Goal: Task Accomplishment & Management: Manage account settings

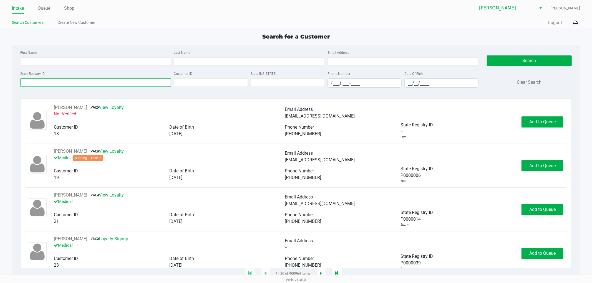
click at [51, 84] on input "State Registry ID" at bounding box center [95, 83] width 151 height 8
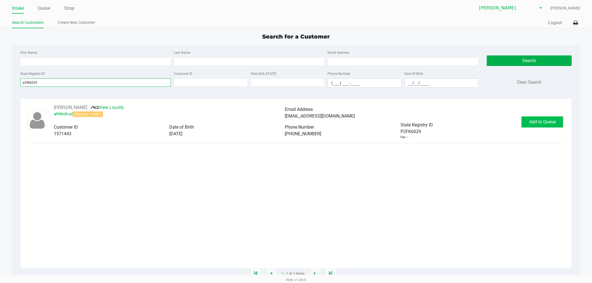
type input "p2fk6029"
click at [530, 124] on span "Add to Queue" at bounding box center [542, 121] width 26 height 5
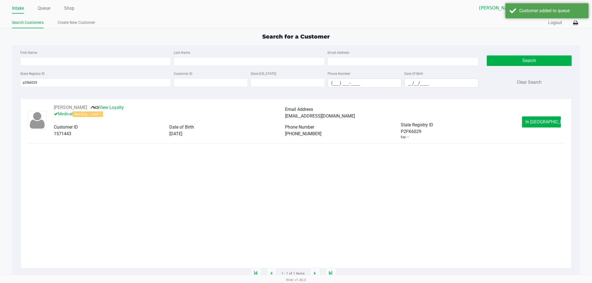
click at [530, 124] on button "In Queue" at bounding box center [541, 122] width 39 height 11
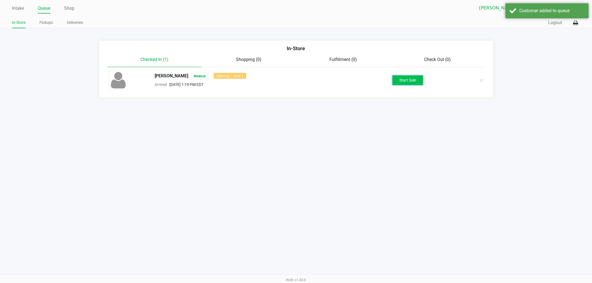
click at [407, 80] on button "Start Sale" at bounding box center [407, 80] width 31 height 10
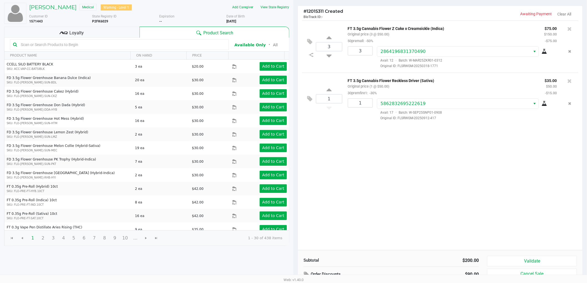
scroll to position [57, 0]
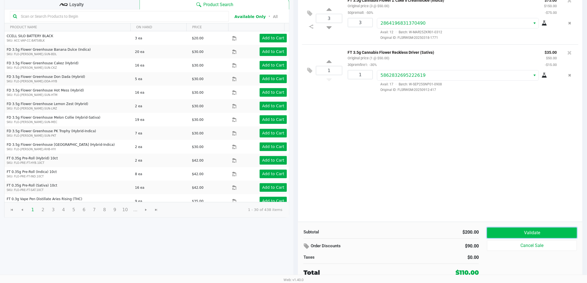
click at [497, 233] on button "Validate" at bounding box center [532, 233] width 90 height 11
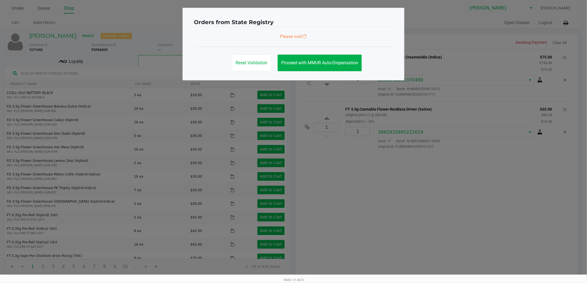
scroll to position [0, 0]
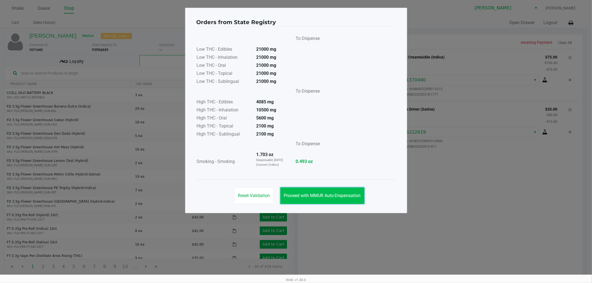
click at [331, 198] on span "Proceed with MMUR Auto-Dispensation" at bounding box center [322, 195] width 77 height 5
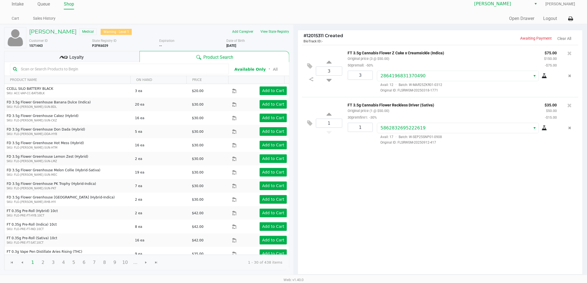
scroll to position [57, 0]
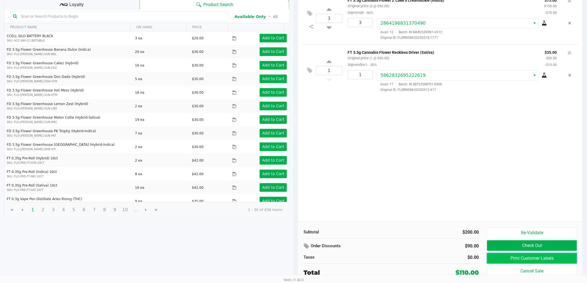
click at [496, 258] on button "Print Customer Labels" at bounding box center [532, 258] width 90 height 11
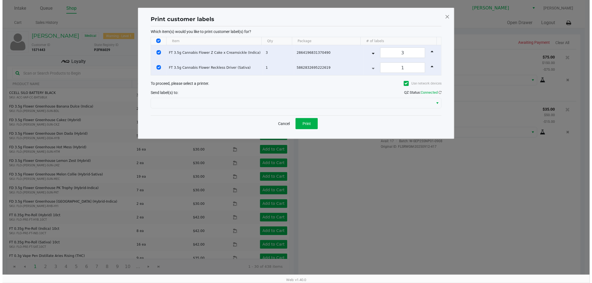
scroll to position [0, 0]
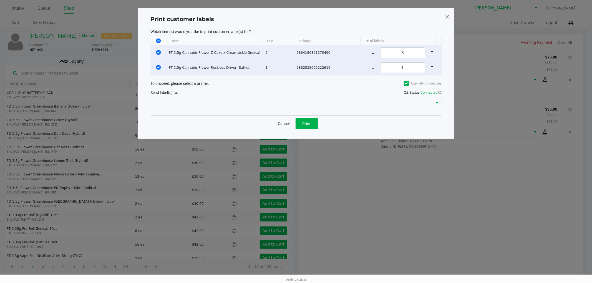
click at [300, 112] on div "Which item(s) would you like to print customer label(s) for? Item Qty Package #…" at bounding box center [296, 70] width 291 height 89
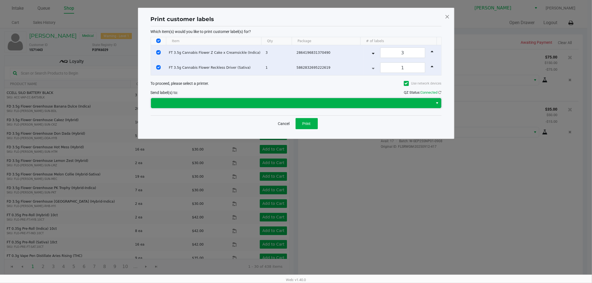
click at [298, 105] on span at bounding box center [292, 103] width 276 height 7
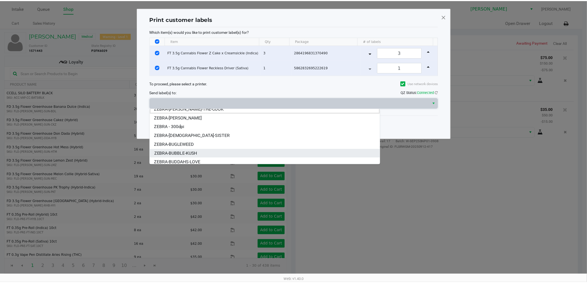
scroll to position [7, 0]
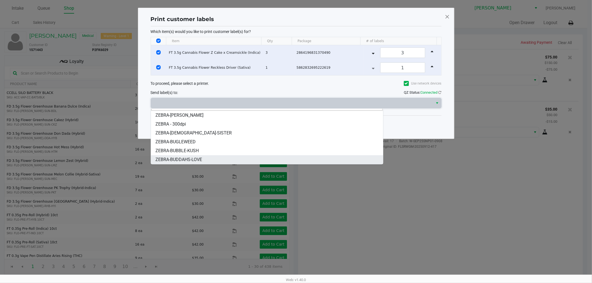
click at [182, 157] on span "ZEBRA-BUDDAHS-LOVE" at bounding box center [178, 160] width 47 height 7
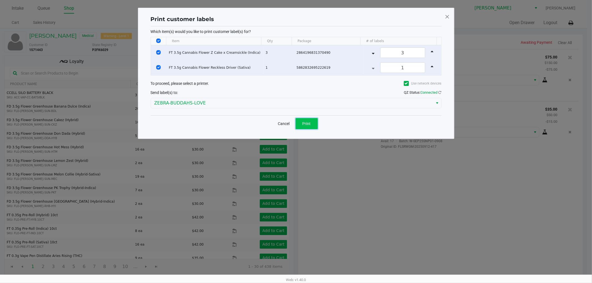
click at [309, 124] on span "Print" at bounding box center [307, 124] width 8 height 4
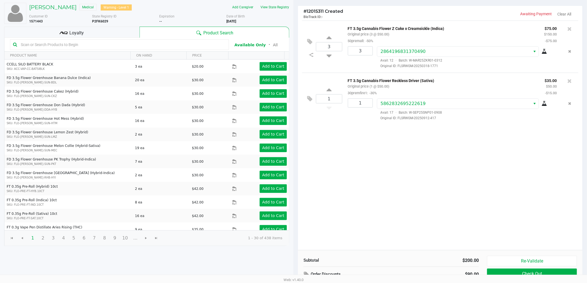
scroll to position [0, 0]
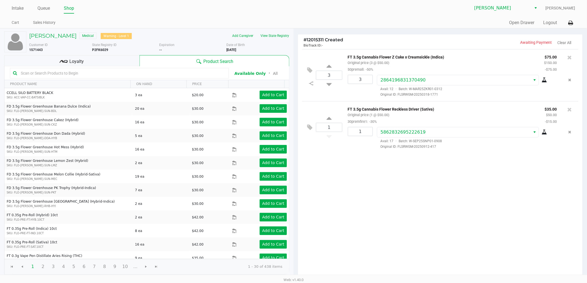
click at [102, 62] on div "Loyalty" at bounding box center [71, 60] width 135 height 11
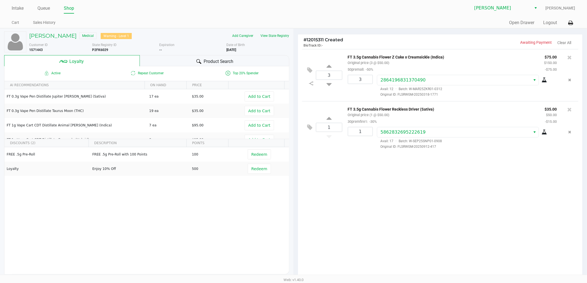
click at [228, 62] on span "Product Search" at bounding box center [219, 61] width 30 height 7
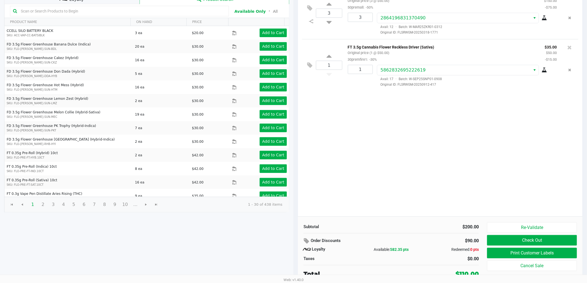
scroll to position [64, 0]
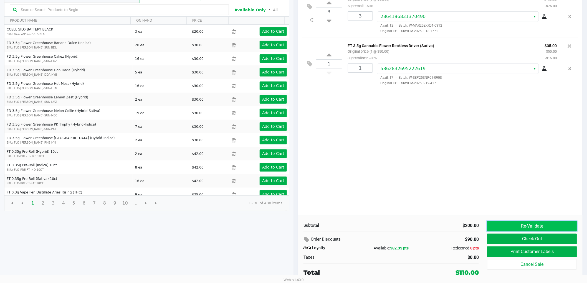
click at [518, 228] on button "Re-Validate" at bounding box center [532, 226] width 90 height 11
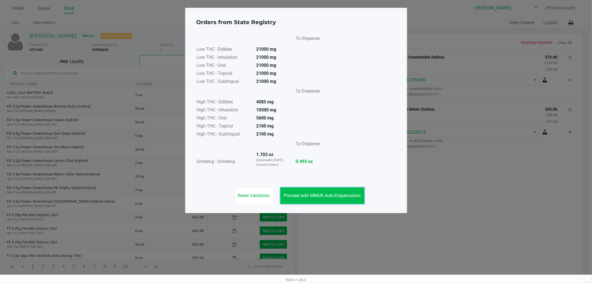
click at [333, 199] on button "Proceed with MMUR Auto-Dispensation" at bounding box center [322, 196] width 84 height 17
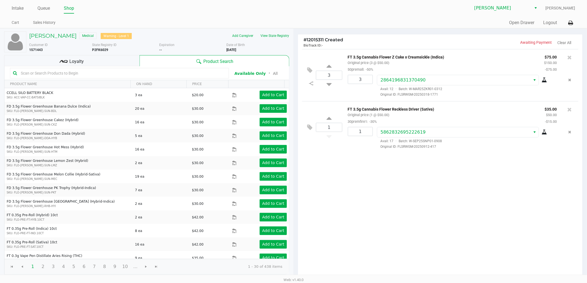
click at [123, 59] on div "Loyalty" at bounding box center [71, 60] width 135 height 11
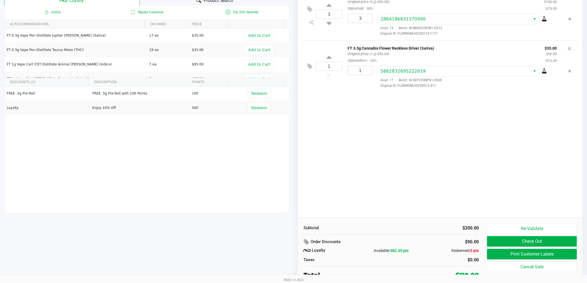
scroll to position [64, 0]
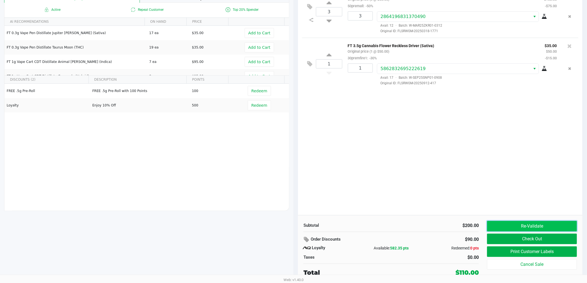
click at [528, 228] on button "Re-Validate" at bounding box center [532, 226] width 90 height 11
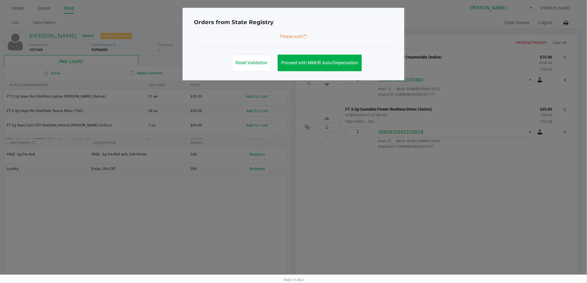
scroll to position [0, 0]
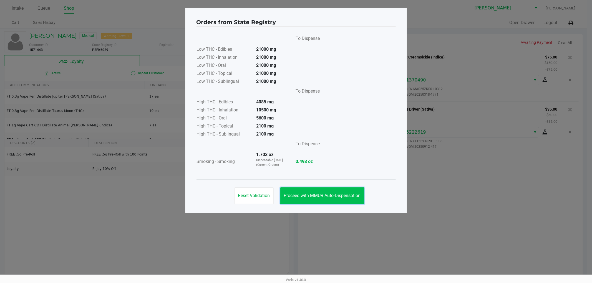
click at [339, 194] on span "Proceed with MMUR Auto-Dispensation" at bounding box center [322, 195] width 77 height 5
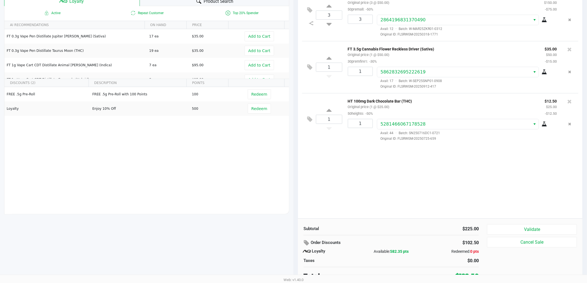
scroll to position [64, 0]
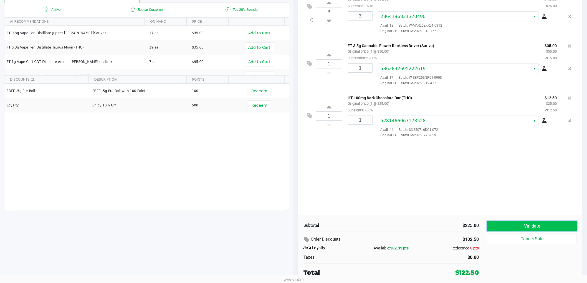
click at [508, 226] on button "Validate" at bounding box center [532, 226] width 90 height 11
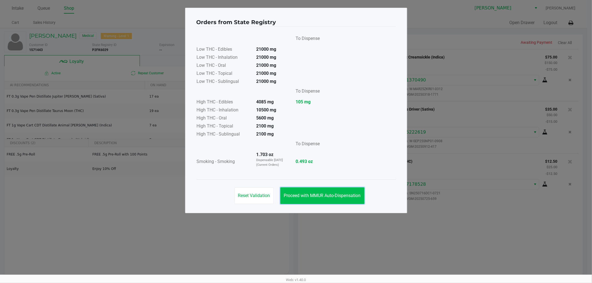
click at [333, 196] on span "Proceed with MMUR Auto-Dispensation" at bounding box center [322, 195] width 77 height 5
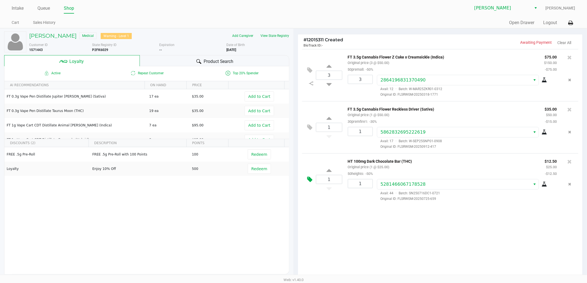
click at [310, 184] on button at bounding box center [311, 179] width 10 height 13
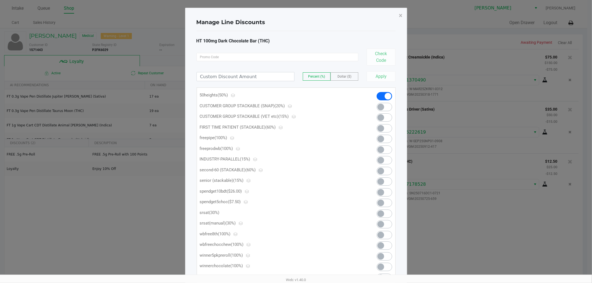
click at [378, 202] on span at bounding box center [380, 203] width 7 height 7
click at [401, 15] on span "×" at bounding box center [401, 16] width 4 height 8
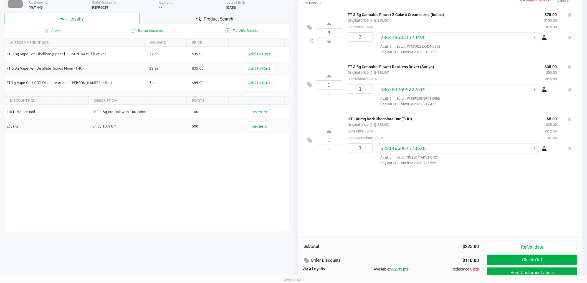
scroll to position [64, 0]
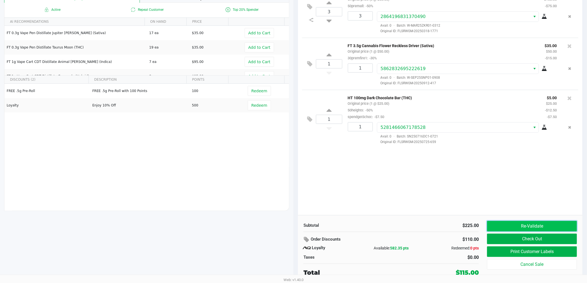
click at [512, 227] on button "Re-Validate" at bounding box center [532, 226] width 90 height 11
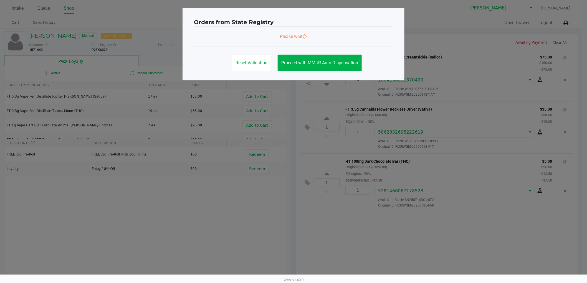
scroll to position [0, 0]
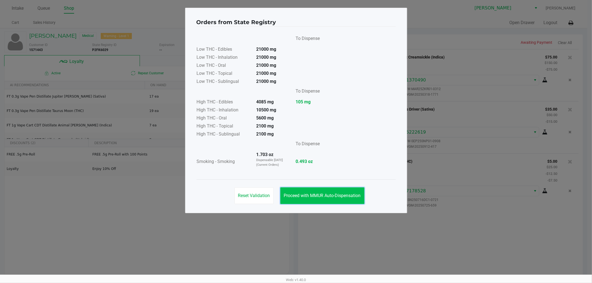
click at [343, 195] on span "Proceed with MMUR Auto-Dispensation" at bounding box center [322, 195] width 77 height 5
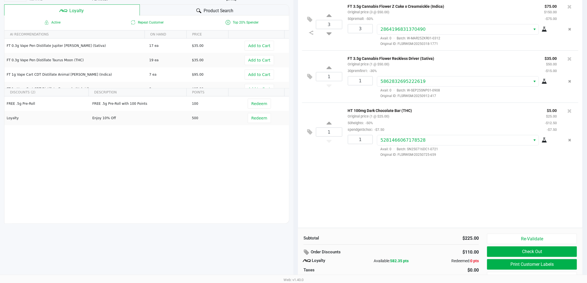
scroll to position [64, 0]
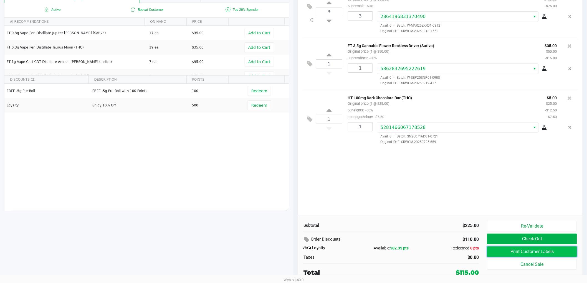
click at [495, 253] on button "Print Customer Labels" at bounding box center [532, 252] width 90 height 11
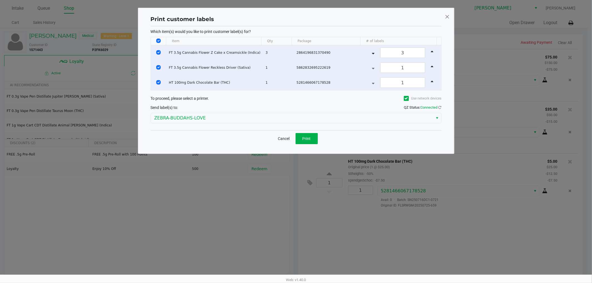
click at [447, 18] on span at bounding box center [447, 16] width 5 height 9
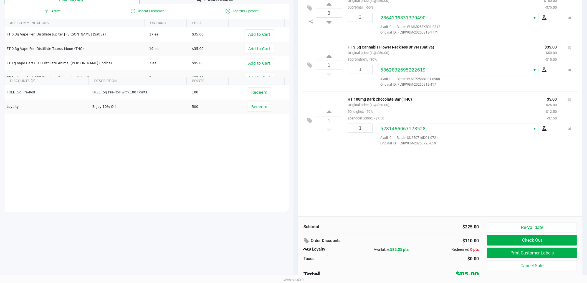
scroll to position [64, 0]
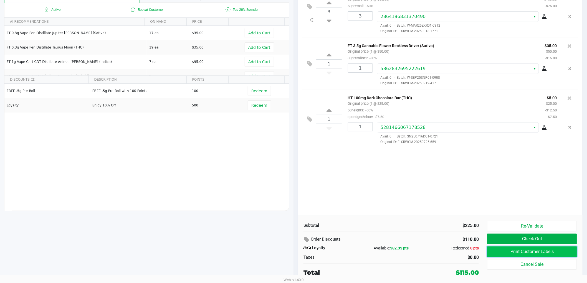
click at [529, 254] on button "Print Customer Labels" at bounding box center [532, 252] width 90 height 11
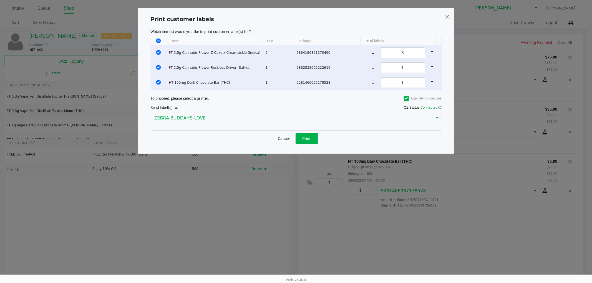
click at [155, 41] on th "Data table" at bounding box center [158, 41] width 15 height 8
click at [160, 41] on input "Select All Rows" at bounding box center [158, 41] width 4 height 4
checkbox input "false"
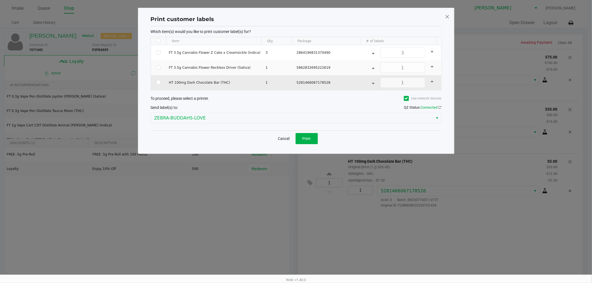
click at [160, 81] on td "Data table" at bounding box center [159, 82] width 16 height 15
click at [158, 84] on input "Select Row" at bounding box center [158, 82] width 4 height 4
checkbox input "true"
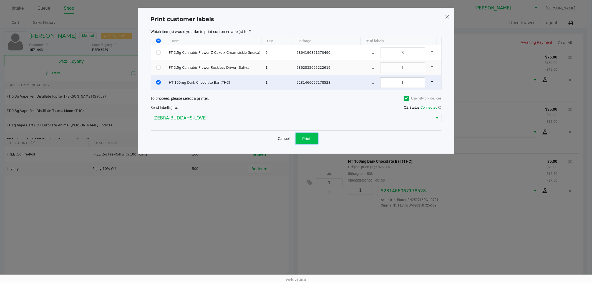
click at [311, 136] on button "Print" at bounding box center [307, 138] width 22 height 11
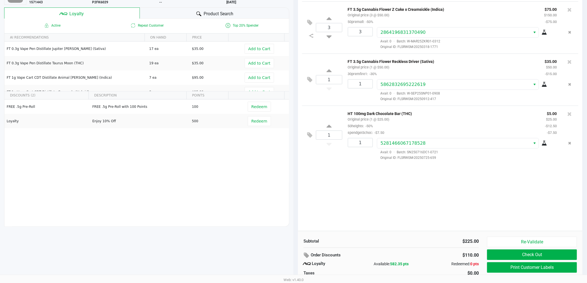
scroll to position [64, 0]
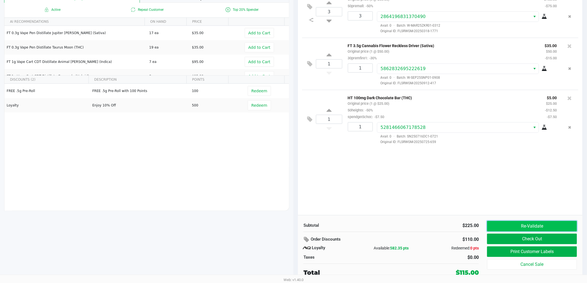
click at [514, 228] on button "Re-Validate" at bounding box center [532, 226] width 90 height 11
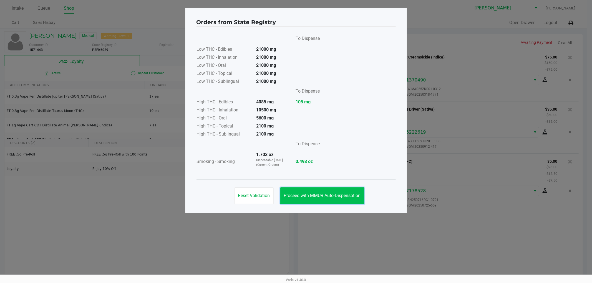
click at [299, 190] on button "Proceed with MMUR Auto-Dispensation" at bounding box center [322, 196] width 84 height 17
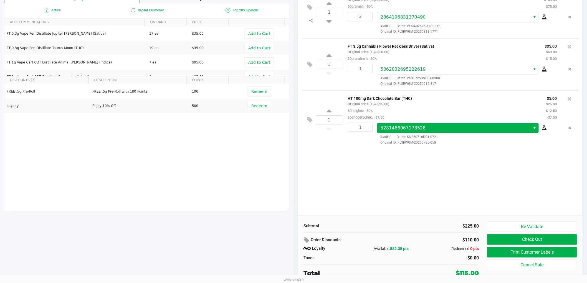
scroll to position [64, 0]
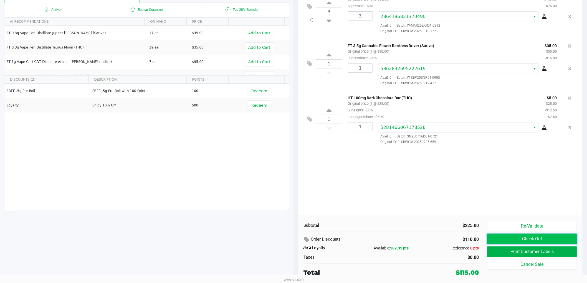
click at [498, 242] on button "Check Out" at bounding box center [532, 239] width 90 height 11
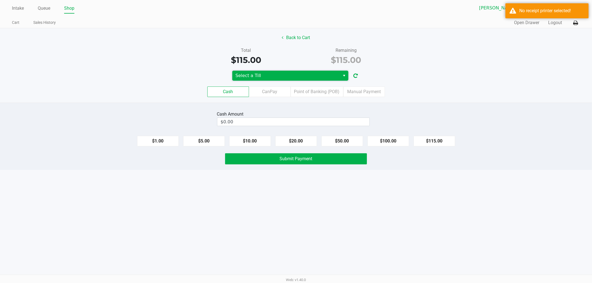
click at [317, 78] on span "Select a Till" at bounding box center [286, 75] width 101 height 7
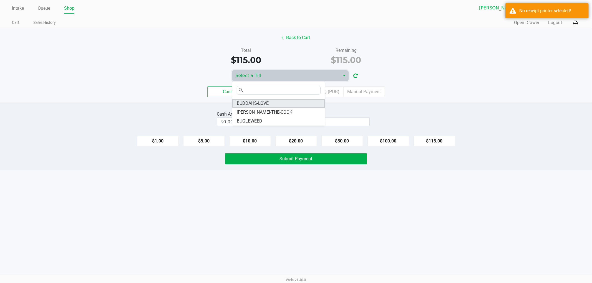
click at [263, 102] on span "BUDDAHS-LOVE" at bounding box center [253, 103] width 32 height 7
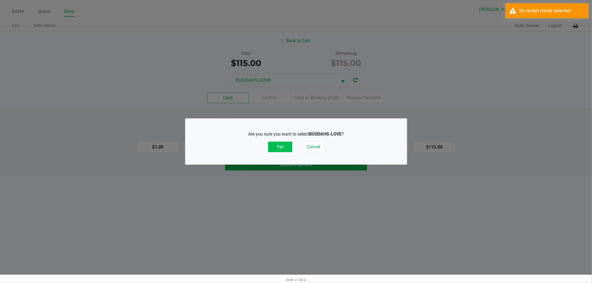
click at [276, 147] on button "Yes" at bounding box center [280, 147] width 24 height 11
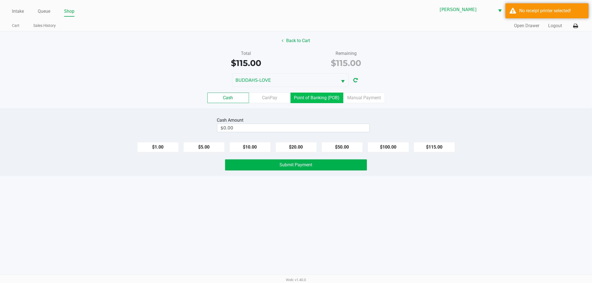
click at [323, 96] on label "Point of Banking (POB)" at bounding box center [317, 98] width 53 height 11
click at [0, 0] on 7 "Point of Banking (POB)" at bounding box center [0, 0] width 0 height 0
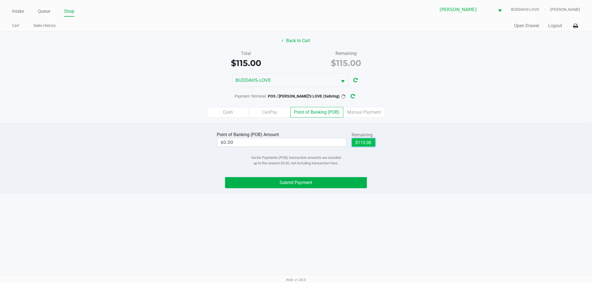
click at [365, 143] on button "$115.00" at bounding box center [363, 142] width 23 height 8
type input "$115.00"
click at [340, 182] on button "Submit Payment" at bounding box center [296, 182] width 142 height 11
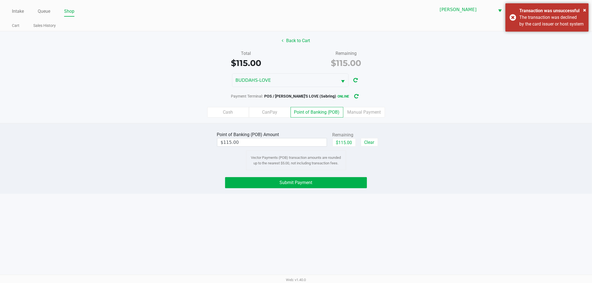
click at [437, 223] on div "Intake Queue Shop Sebring WC BUDDAHS-LOVE Jonathan Mcelroy Cart Sales History Q…" at bounding box center [296, 141] width 592 height 283
click at [257, 185] on button "Submit Payment" at bounding box center [296, 182] width 142 height 11
click at [274, 184] on button "Submit Payment" at bounding box center [296, 182] width 142 height 11
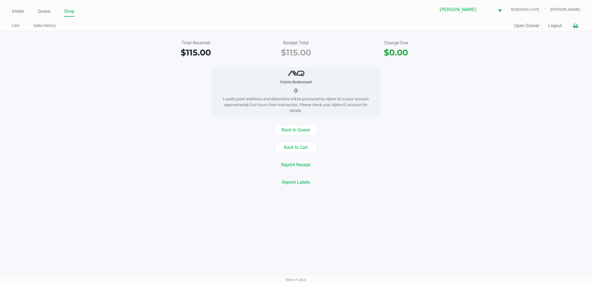
click at [577, 29] on button at bounding box center [575, 26] width 9 height 10
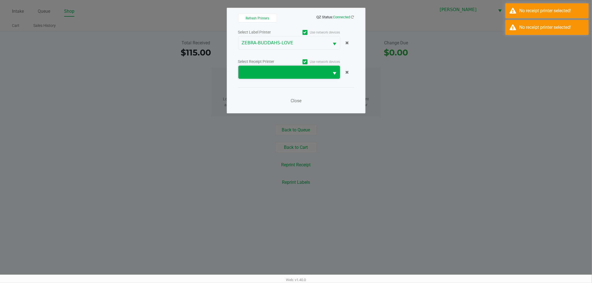
click at [286, 75] on span at bounding box center [284, 72] width 84 height 7
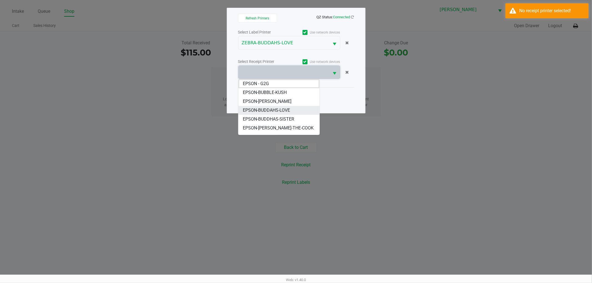
click at [278, 110] on span "EPSON-BUDDAHS-LOVE" at bounding box center [266, 110] width 47 height 7
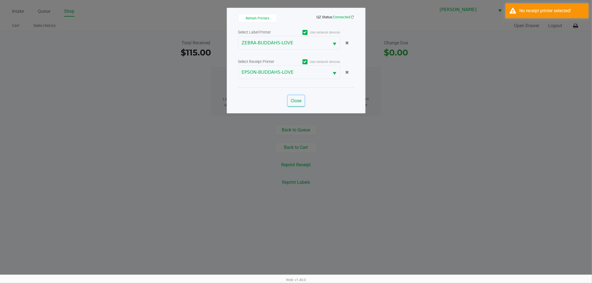
click at [293, 98] on span "Close" at bounding box center [296, 100] width 11 height 5
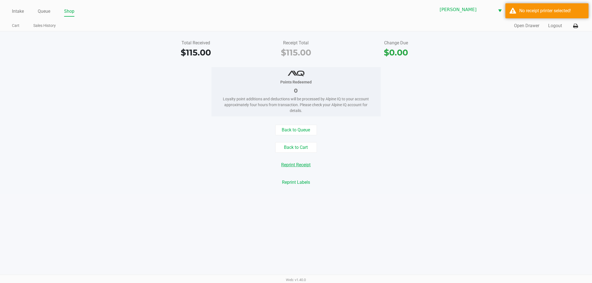
click at [290, 166] on button "Reprint Receipt" at bounding box center [296, 165] width 37 height 11
click at [550, 26] on button "Logout" at bounding box center [555, 25] width 14 height 7
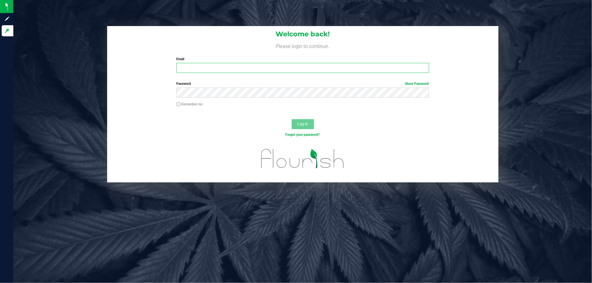
click at [193, 69] on input "Email" at bounding box center [303, 68] width 253 height 10
type input "[EMAIL_ADDRESS][DOMAIN_NAME]"
click at [292, 119] on button "Log In" at bounding box center [303, 124] width 22 height 10
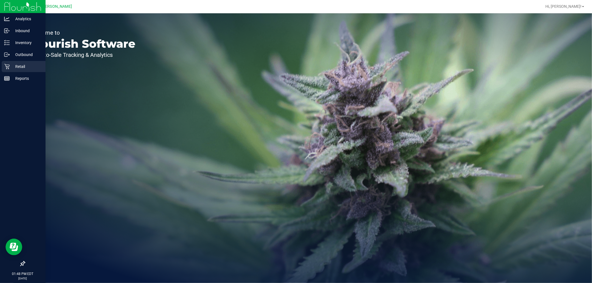
click at [12, 69] on p "Retail" at bounding box center [26, 66] width 33 height 7
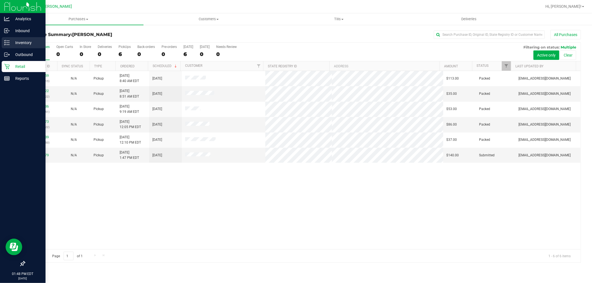
click at [16, 38] on div "Inventory" at bounding box center [24, 42] width 44 height 11
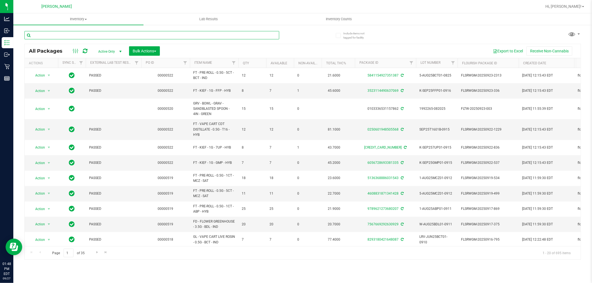
click at [119, 33] on input "text" at bounding box center [151, 35] width 255 height 8
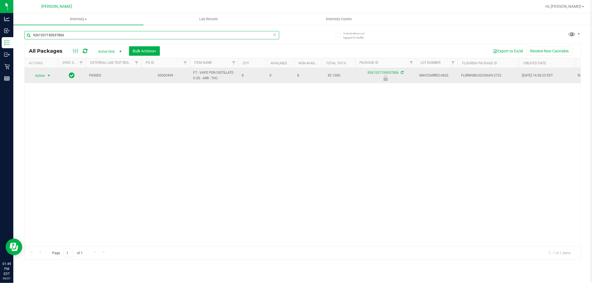
type input "9261537150937806"
click at [48, 76] on span "select" at bounding box center [49, 76] width 4 height 4
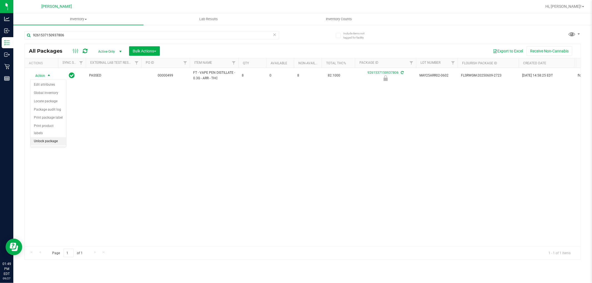
click at [44, 144] on li "Unlock package" at bounding box center [49, 141] width 36 height 8
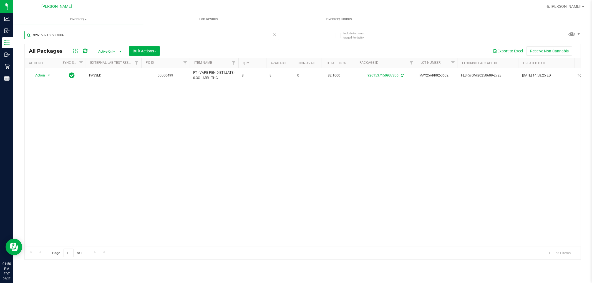
click at [62, 36] on input "9261537150937806" at bounding box center [151, 35] width 255 height 8
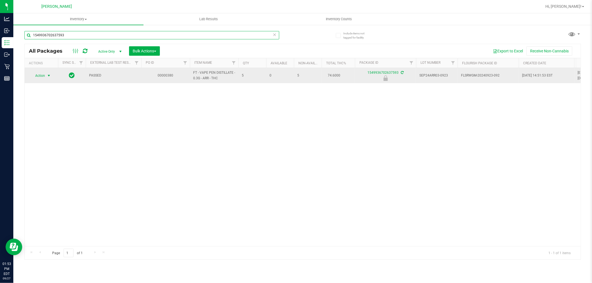
type input "1549936702637593"
click at [47, 76] on span "select" at bounding box center [49, 76] width 4 height 4
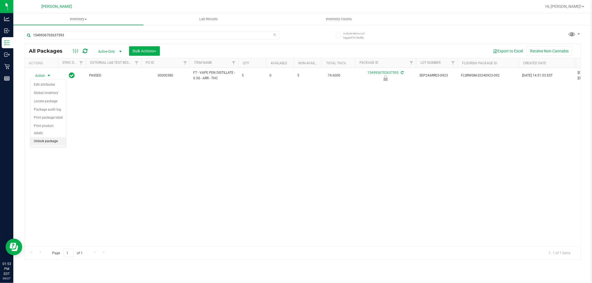
click at [39, 142] on li "Unlock package" at bounding box center [49, 141] width 36 height 8
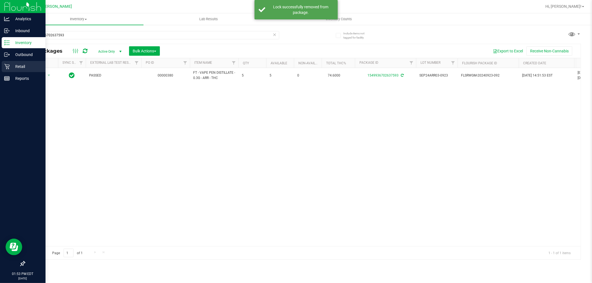
click at [26, 65] on p "Retail" at bounding box center [26, 66] width 33 height 7
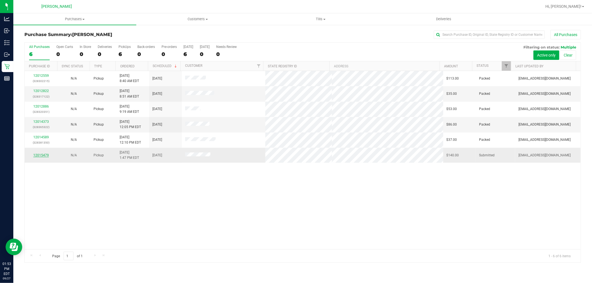
click at [44, 154] on link "12015479" at bounding box center [41, 155] width 16 height 4
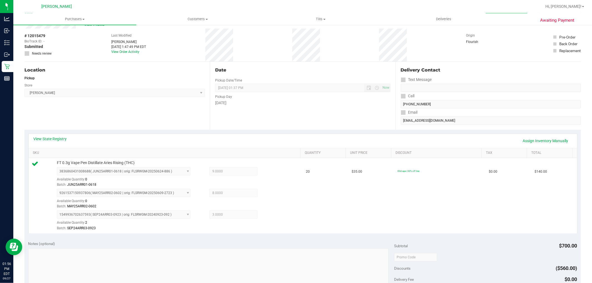
scroll to position [123, 0]
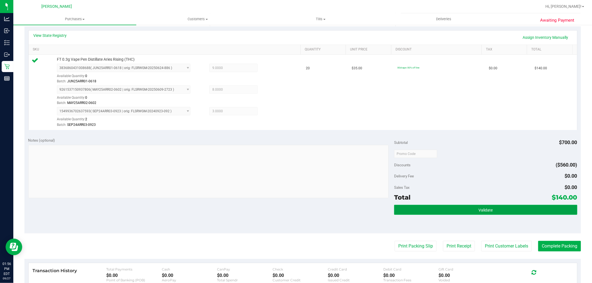
click at [484, 206] on button "Validate" at bounding box center [485, 210] width 183 height 10
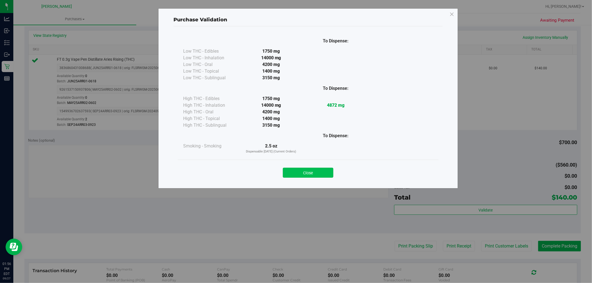
click at [313, 174] on button "Close" at bounding box center [308, 173] width 51 height 10
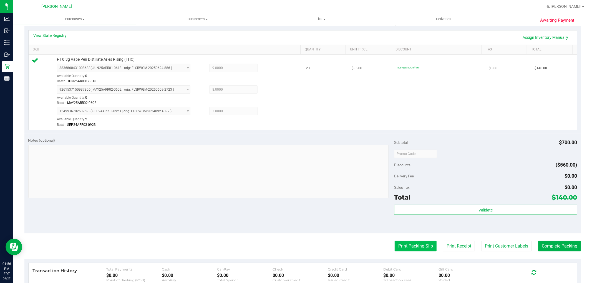
click at [413, 247] on button "Print Packing Slip" at bounding box center [416, 246] width 42 height 11
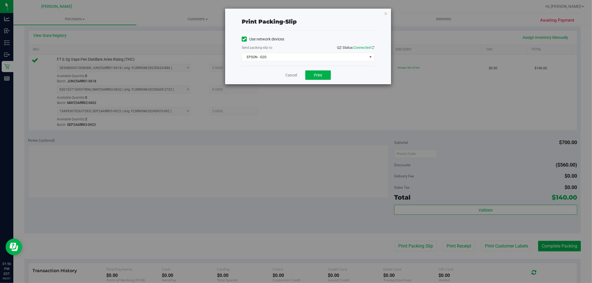
click at [302, 52] on div "Use network devices Send packing-slip to: QZ Status: Connected EPSON - G2G Choo…" at bounding box center [308, 48] width 133 height 26
click at [299, 57] on span "EPSON - G2G" at bounding box center [304, 57] width 125 height 8
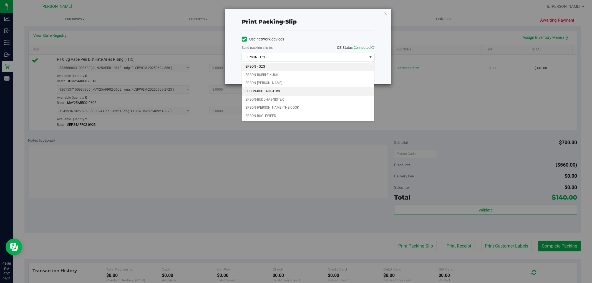
click at [265, 89] on li "EPSON-BUDDAHS-LOVE" at bounding box center [308, 91] width 132 height 8
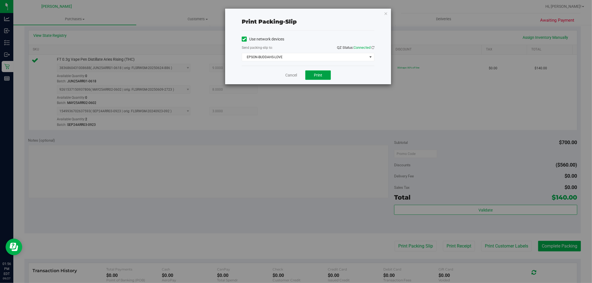
click at [311, 75] on button "Print" at bounding box center [318, 74] width 26 height 9
click at [291, 75] on link "Cancel" at bounding box center [291, 75] width 12 height 6
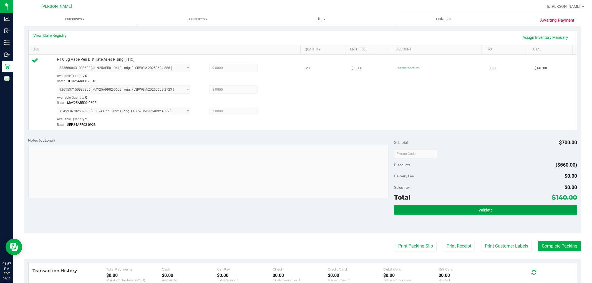
click at [541, 213] on button "Validate" at bounding box center [485, 210] width 183 height 10
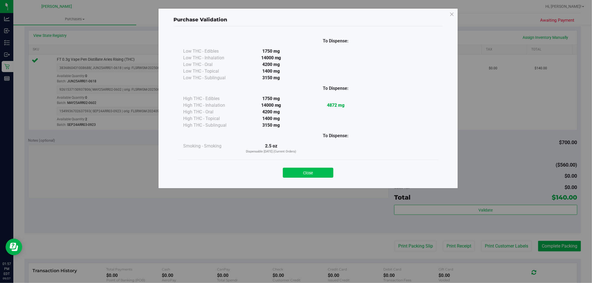
click at [330, 170] on button "Close" at bounding box center [308, 173] width 51 height 10
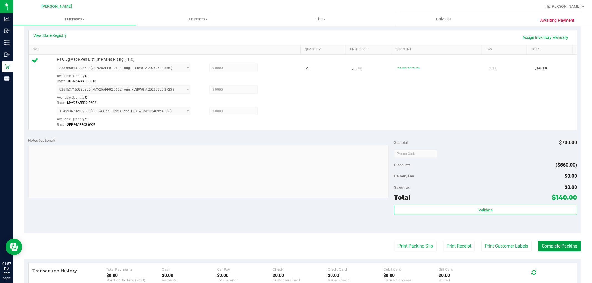
click at [561, 247] on button "Complete Packing" at bounding box center [559, 246] width 43 height 11
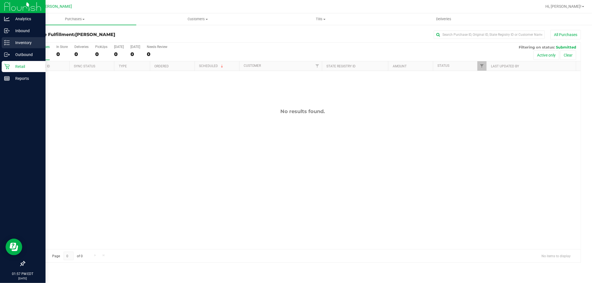
click at [28, 39] on div "Inventory" at bounding box center [24, 42] width 44 height 11
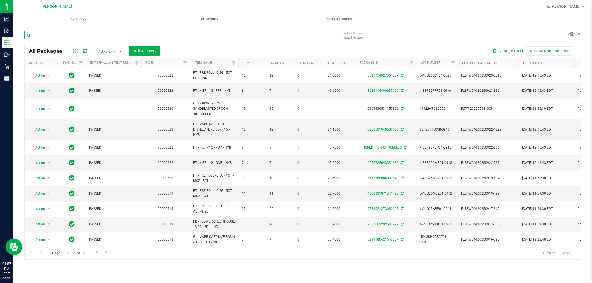
click at [49, 35] on input "text" at bounding box center [151, 35] width 255 height 8
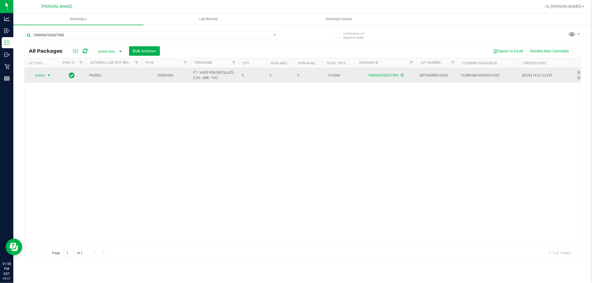
click at [48, 74] on span "select" at bounding box center [49, 75] width 4 height 4
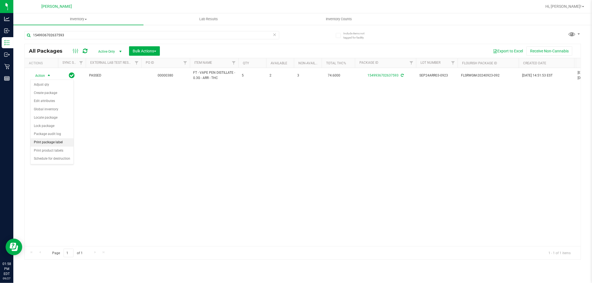
click at [54, 141] on li "Print package label" at bounding box center [52, 142] width 43 height 8
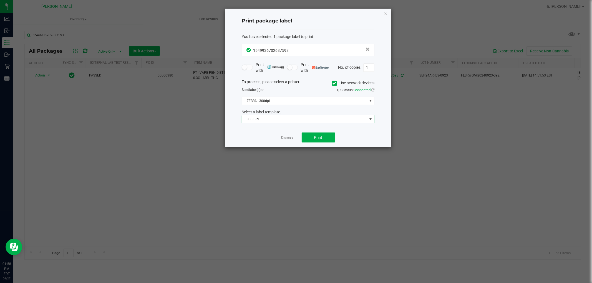
click at [314, 121] on span "300 DPI" at bounding box center [304, 119] width 125 height 8
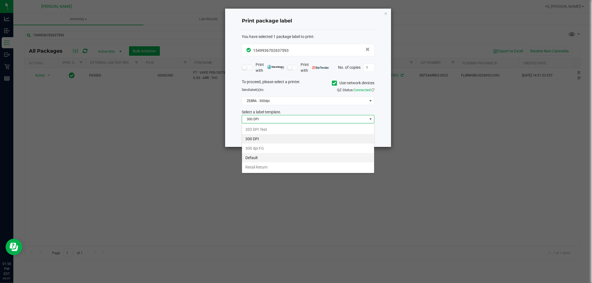
scroll to position [8, 132]
click at [260, 165] on li "Retail Return" at bounding box center [308, 167] width 132 height 9
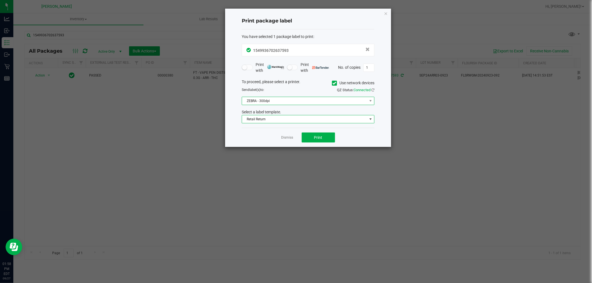
click at [261, 100] on span "ZEBRA - 300dpi" at bounding box center [304, 101] width 125 height 8
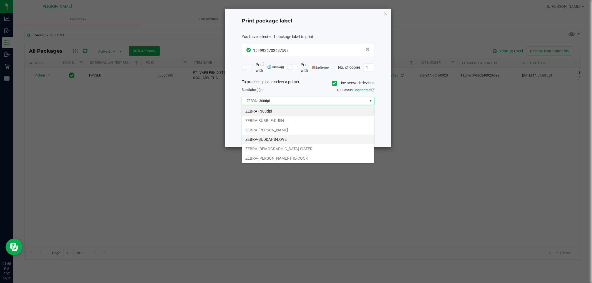
click at [289, 141] on li "ZEBRA-BUDDAHS-LOVE" at bounding box center [308, 139] width 132 height 9
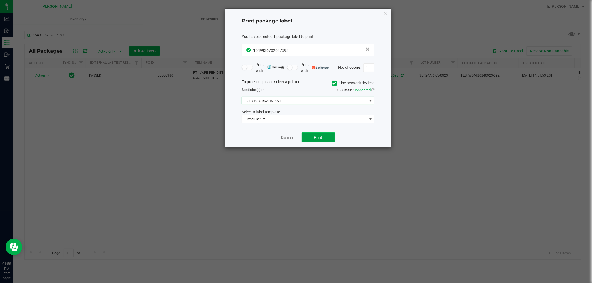
click at [315, 142] on button "Print" at bounding box center [318, 138] width 33 height 10
click at [286, 137] on link "Dismiss" at bounding box center [287, 137] width 12 height 5
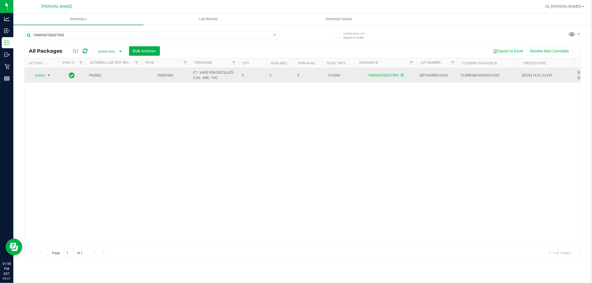
click at [216, 76] on span "FT - VAPE PEN DISTILLATE - 0.3G - ARR - THC" at bounding box center [214, 75] width 42 height 11
copy tr "FT - VAPE PEN DISTILLATE - 0.3G - ARR - THC"
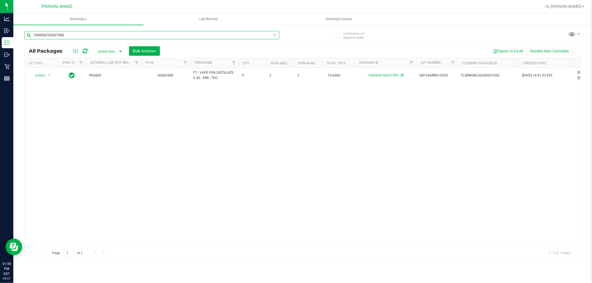
click at [42, 34] on input "1549936702637593" at bounding box center [151, 35] width 255 height 8
paste input "FT - VAPE PEN DISTILLATE - 0.3G - ARR - THC"
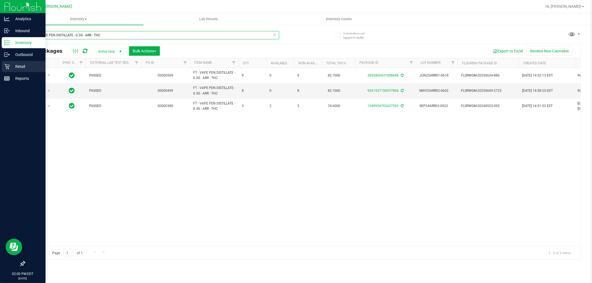
type input "FT - VAPE PEN DISTILLATE - 0.3G - ARR - THC"
click at [6, 70] on div "Retail" at bounding box center [24, 66] width 44 height 11
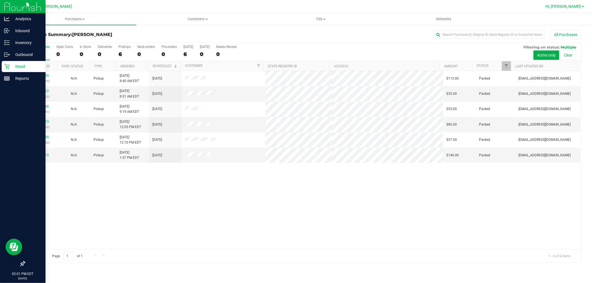
click at [573, 5] on span "Hi, [PERSON_NAME]!" at bounding box center [563, 6] width 36 height 4
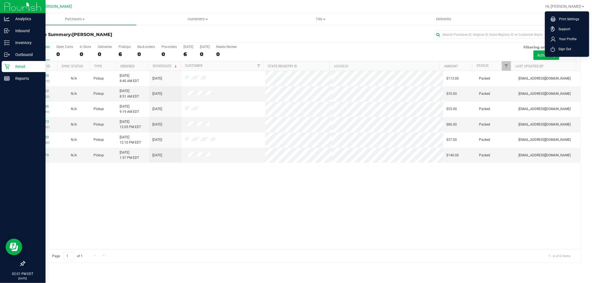
drag, startPoint x: 563, startPoint y: 51, endPoint x: 566, endPoint y: 46, distance: 5.5
click at [563, 51] on span "Sign Out" at bounding box center [563, 49] width 16 height 6
